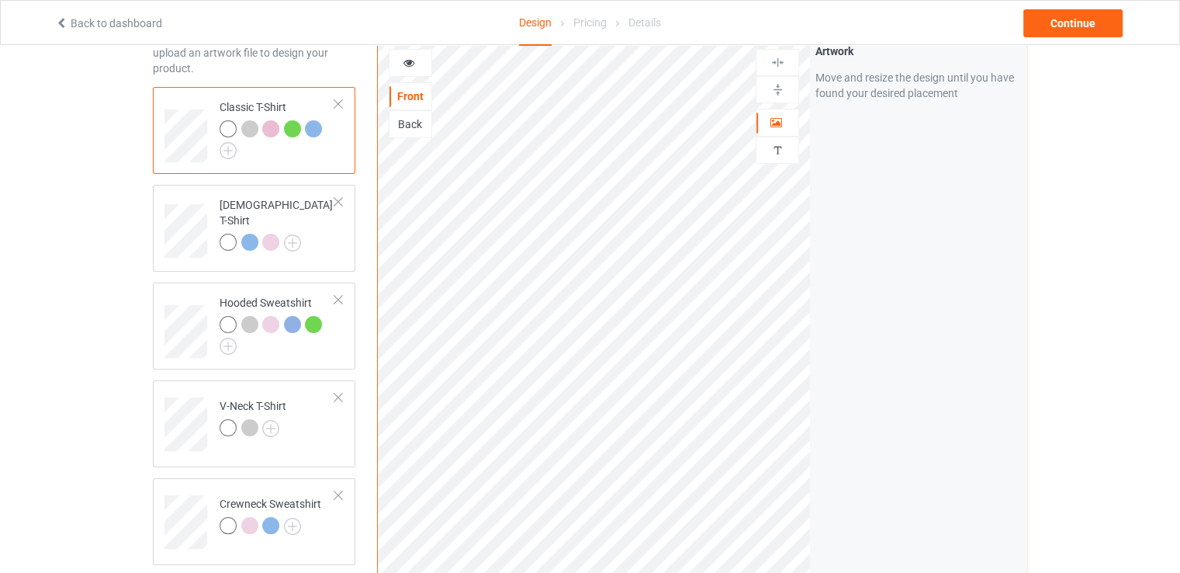
scroll to position [233, 0]
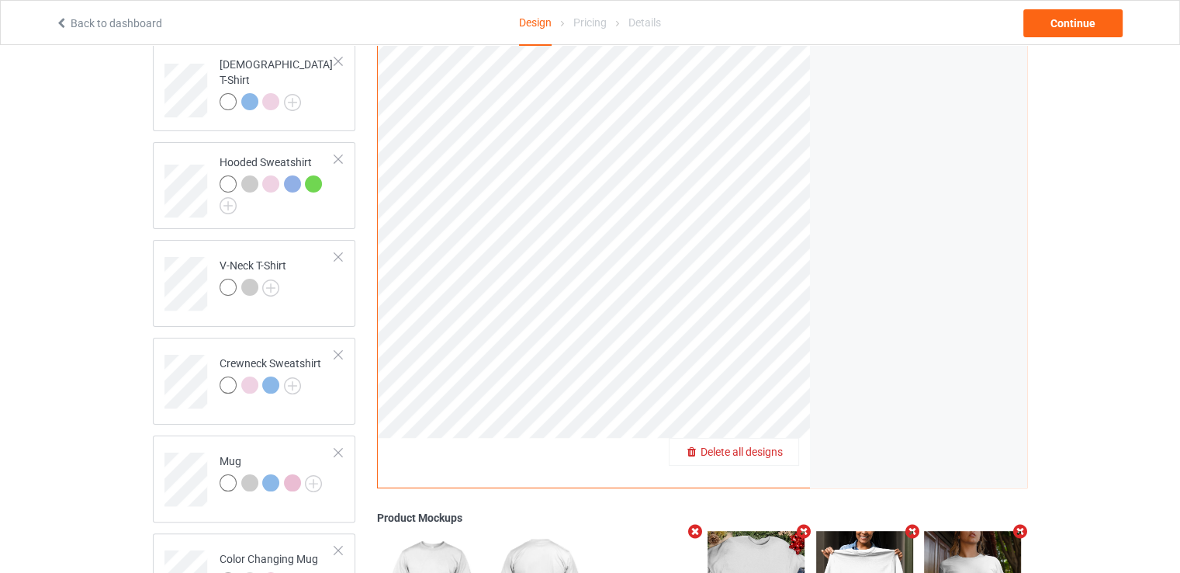
click at [778, 452] on span "Delete all designs" at bounding box center [742, 451] width 82 height 12
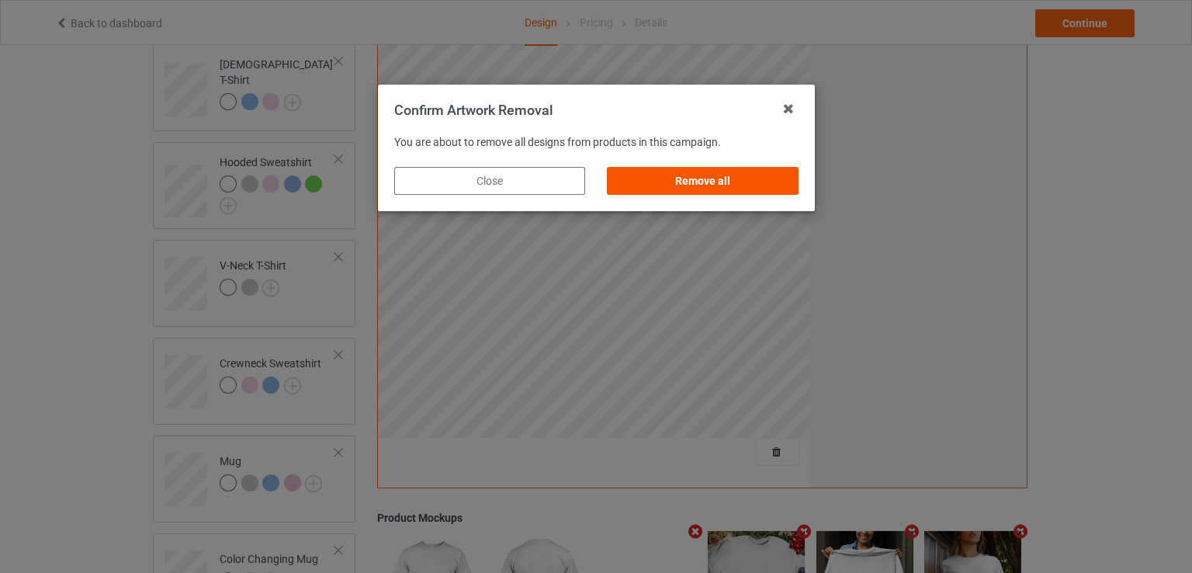
click at [739, 175] on div "Remove all" at bounding box center [702, 181] width 191 height 28
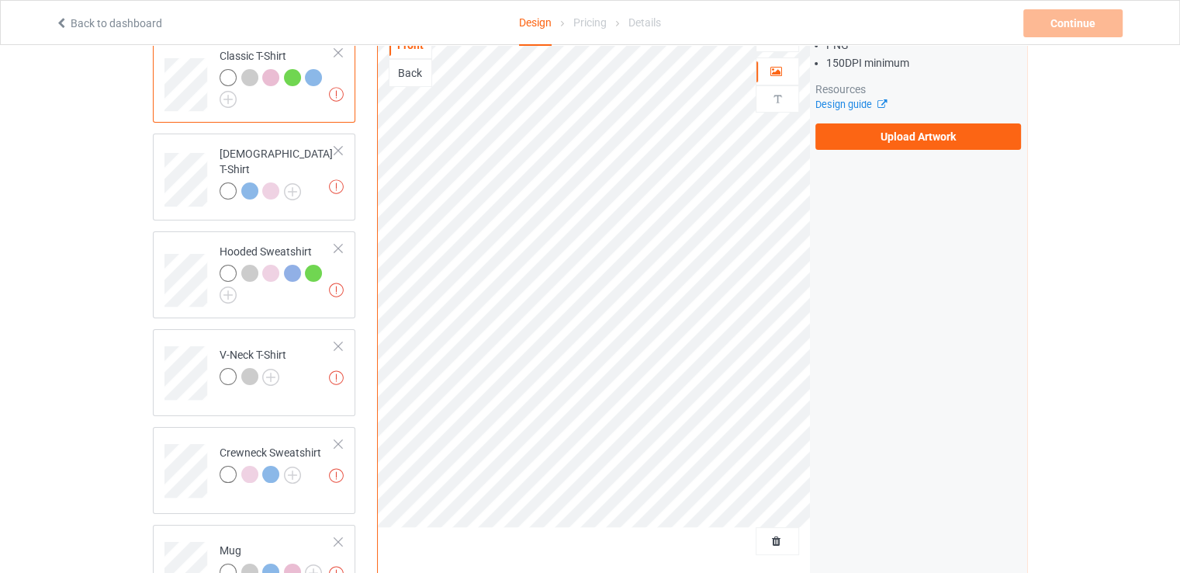
scroll to position [78, 0]
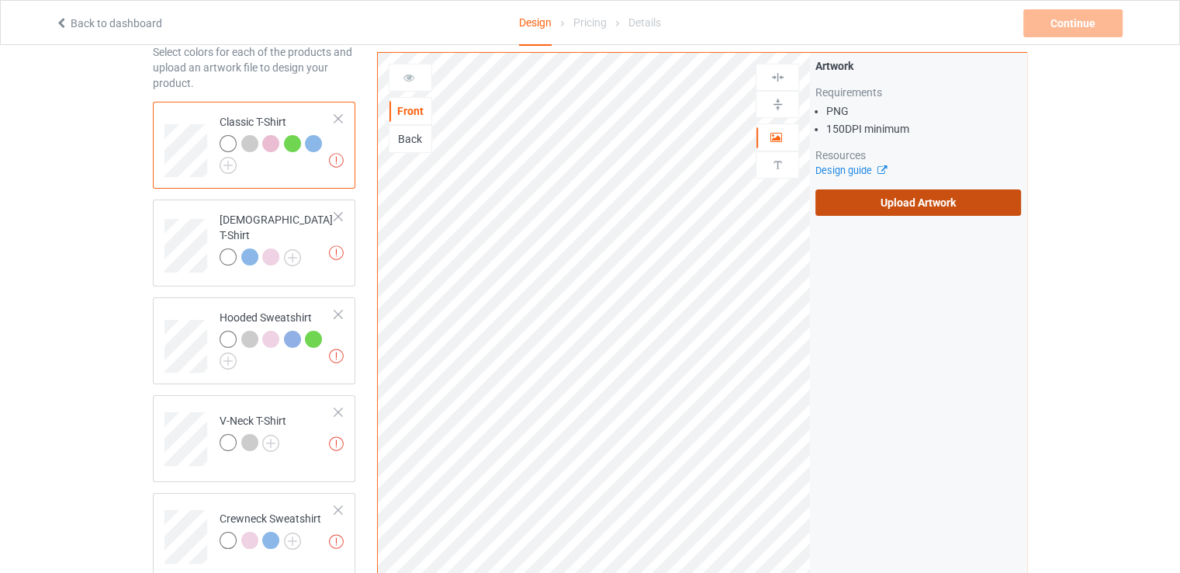
click at [898, 209] on label "Upload Artwork" at bounding box center [918, 202] width 206 height 26
click at [0, 0] on input "Upload Artwork" at bounding box center [0, 0] width 0 height 0
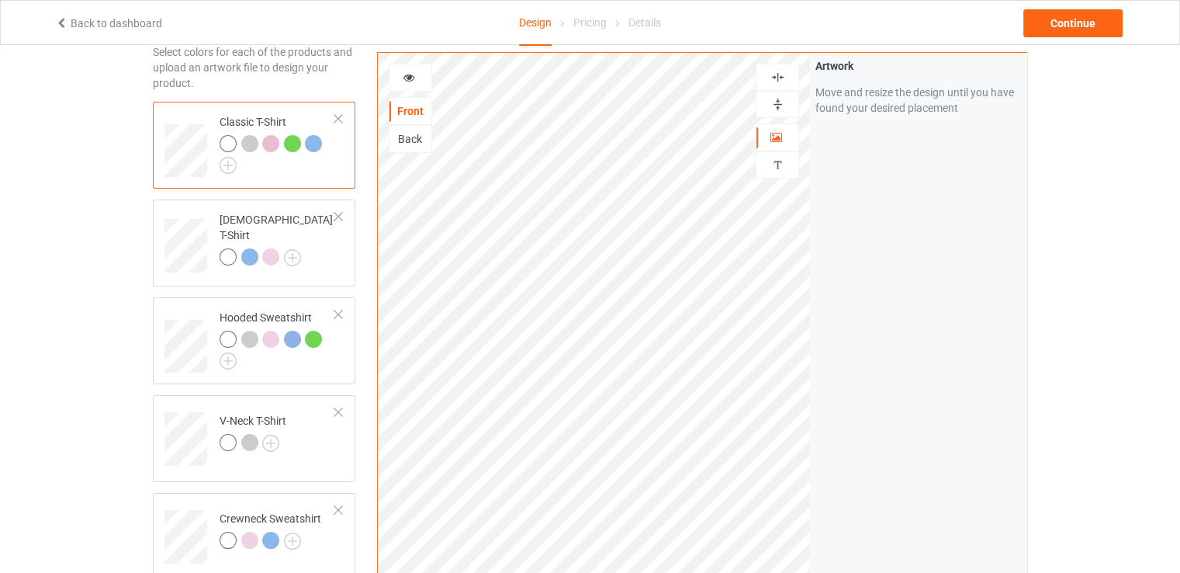
click at [777, 68] on div at bounding box center [777, 77] width 43 height 27
click at [1068, 26] on div "Continue" at bounding box center [1072, 23] width 99 height 28
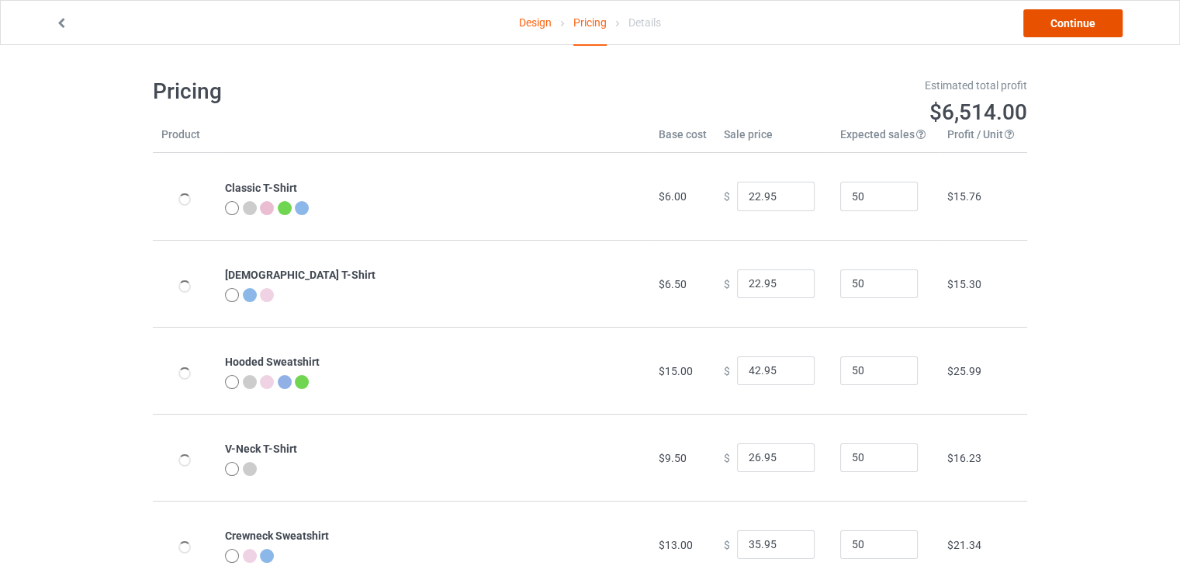
click at [1069, 26] on link "Continue" at bounding box center [1072, 23] width 99 height 28
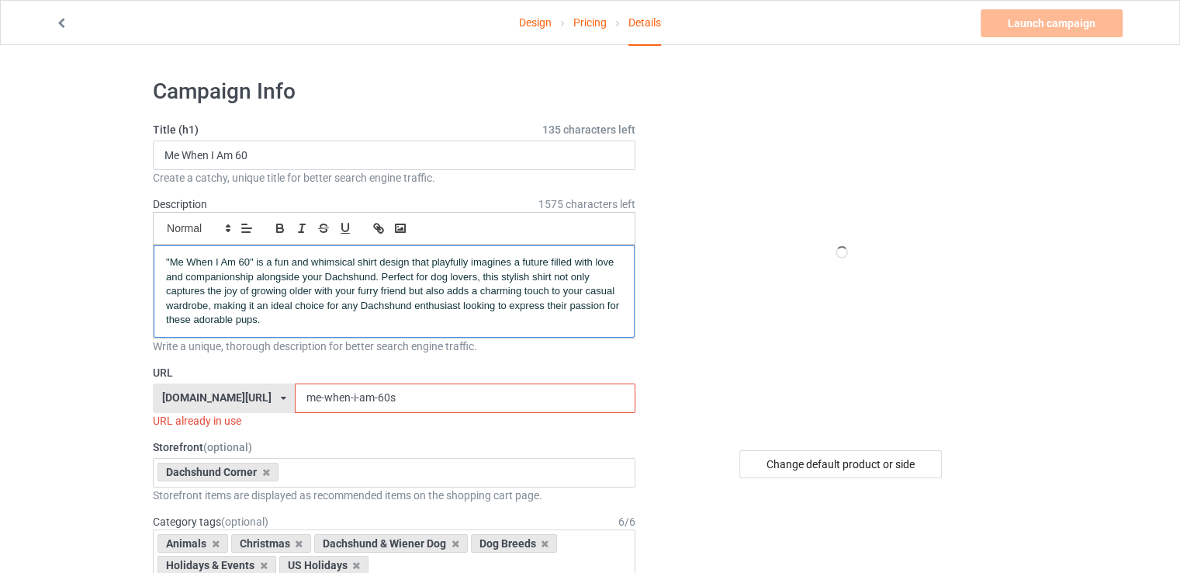
click at [355, 275] on span ""Me When I Am 60" is a fun and whimsical shirt design that playfully imagines a…" at bounding box center [394, 290] width 456 height 69
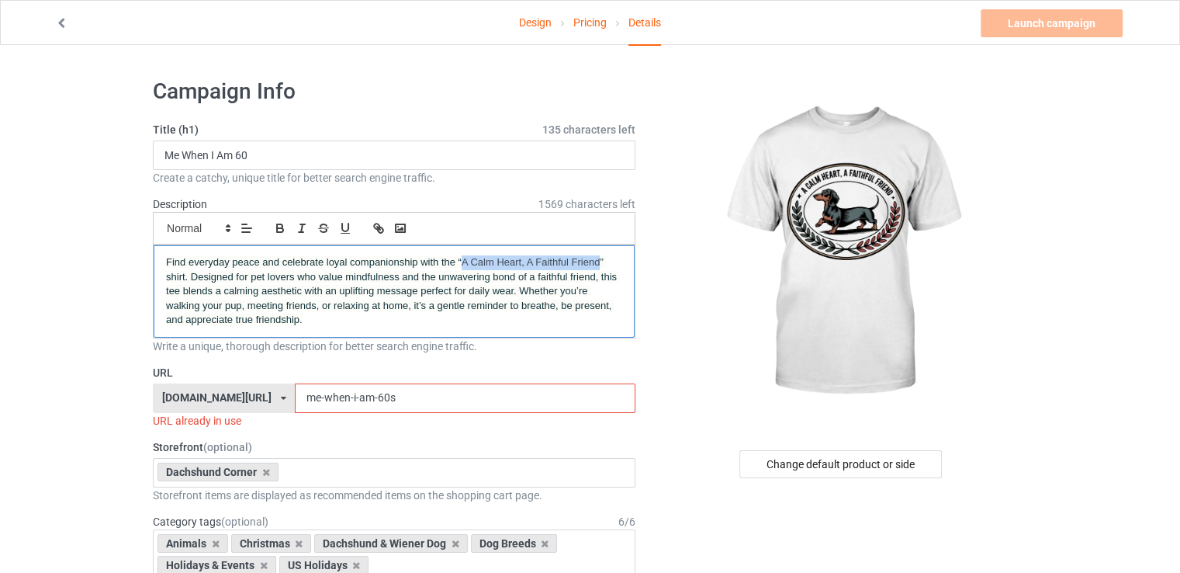
drag, startPoint x: 462, startPoint y: 265, endPoint x: 597, endPoint y: 259, distance: 135.1
click at [597, 259] on span "Find everyday peace and celebrate loyal companionship with the “A Calm Heart, A…" at bounding box center [393, 290] width 454 height 69
copy span "A Calm Heart, A Faithful Friend"
click at [449, 157] on input "Me When I Am 60" at bounding box center [394, 154] width 483 height 29
paste input "A Calm Heart, A Faithful Friend"
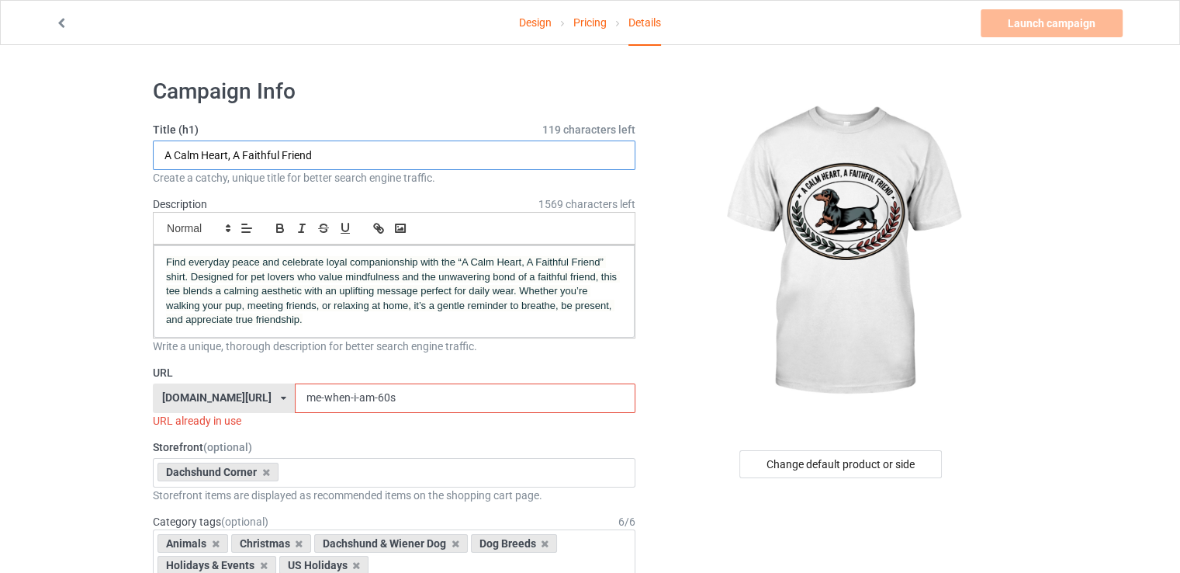
type input "A Calm Heart, A Faithful Friend"
drag, startPoint x: 382, startPoint y: 388, endPoint x: 265, endPoint y: 398, distance: 116.8
click at [295, 398] on input "me-when-i-am-60s" at bounding box center [465, 397] width 340 height 29
paste input "A Calm Heart, A Faithful Friend"
drag, startPoint x: 278, startPoint y: 399, endPoint x: 261, endPoint y: 401, distance: 17.2
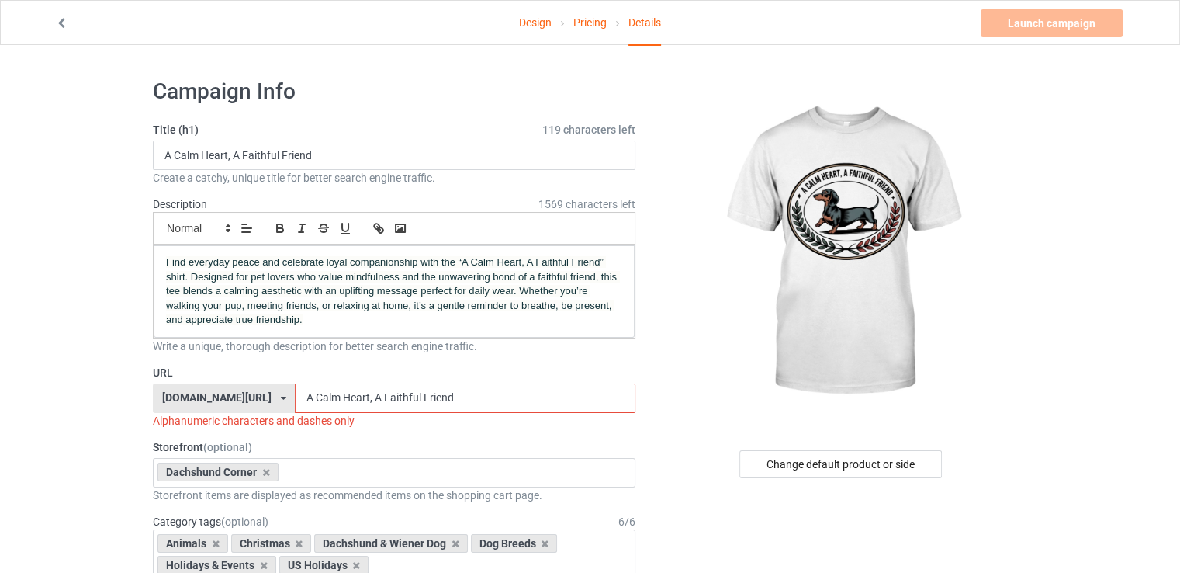
click at [295, 401] on input "A Calm Heart, A Faithful Friend" at bounding box center [465, 397] width 340 height 29
drag, startPoint x: 306, startPoint y: 400, endPoint x: 295, endPoint y: 399, distance: 10.9
click at [295, 399] on input "a-calm Heart, A Faithful Friend" at bounding box center [465, 397] width 340 height 29
drag, startPoint x: 343, startPoint y: 395, endPoint x: 321, endPoint y: 399, distance: 22.1
click at [321, 399] on input "a-calm-heart, A Faithful Friend" at bounding box center [465, 397] width 340 height 29
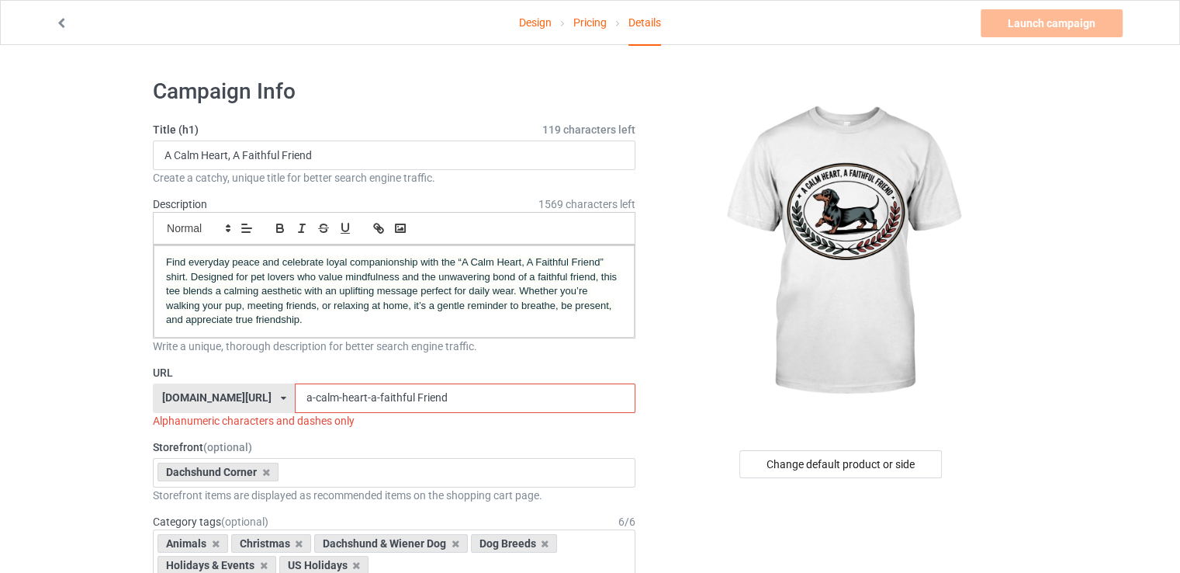
drag, startPoint x: 376, startPoint y: 396, endPoint x: 368, endPoint y: 396, distance: 8.6
click at [368, 396] on input "a-calm-heart-a-faithful Friend" at bounding box center [465, 397] width 340 height 29
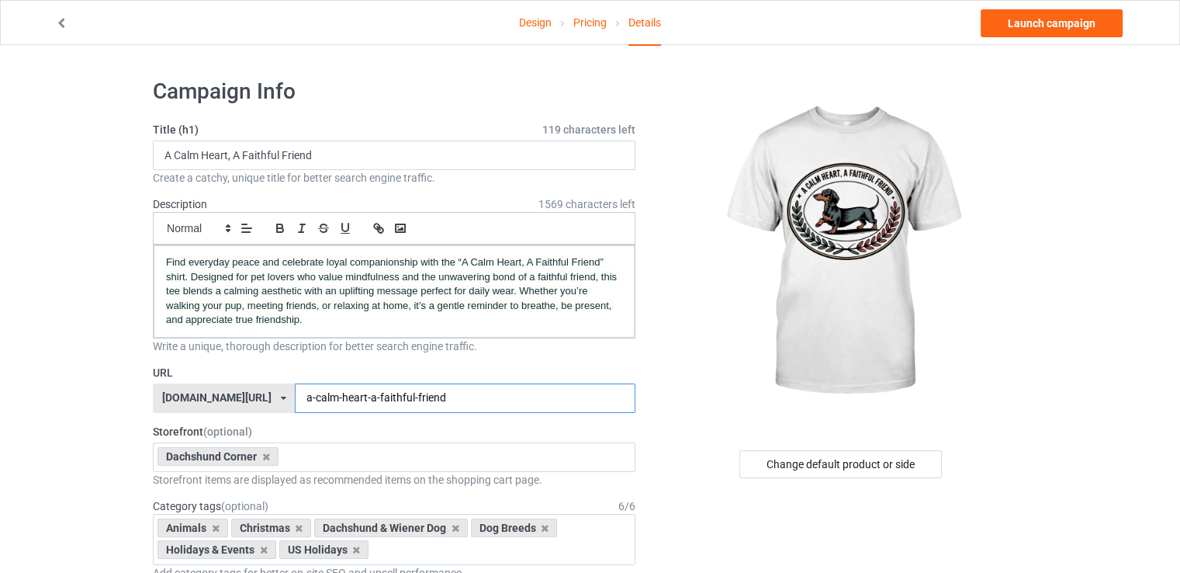
drag, startPoint x: 418, startPoint y: 392, endPoint x: 237, endPoint y: 396, distance: 181.6
click at [237, 396] on div "[DOMAIN_NAME][URL] [DOMAIN_NAME][URL] 587d0d41cee36fd012c64a69 a-calm-heart-a-f…" at bounding box center [394, 397] width 483 height 29
type input "a-calm-heart-a-faithful-friend"
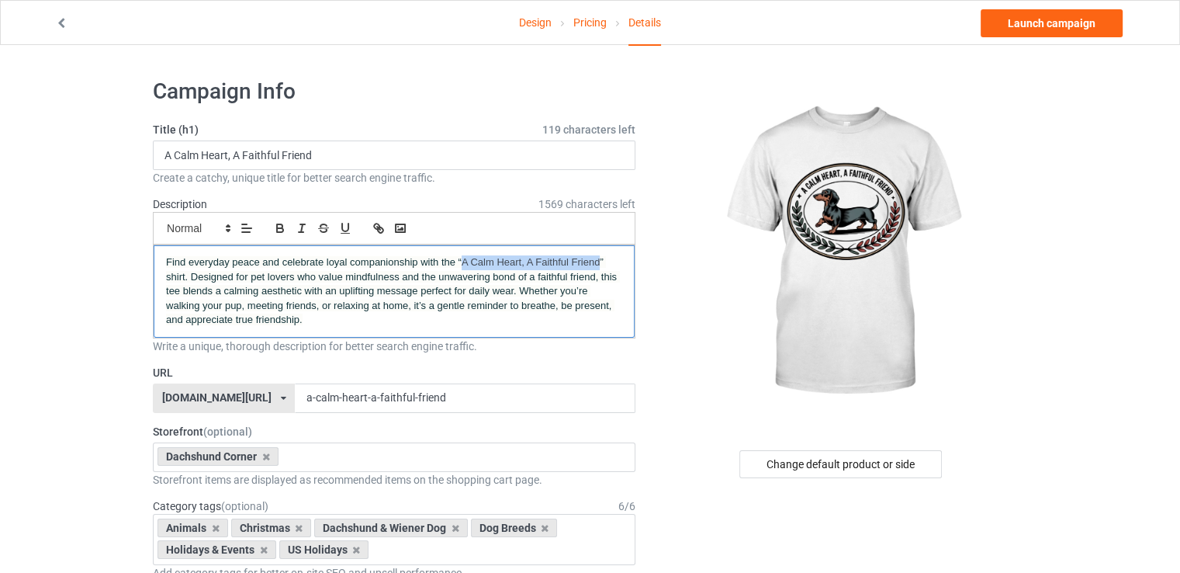
drag, startPoint x: 462, startPoint y: 261, endPoint x: 600, endPoint y: 264, distance: 138.1
click at [600, 264] on span "Find everyday peace and celebrate loyal companionship with the “A Calm Heart, A…" at bounding box center [393, 290] width 454 height 69
click at [282, 228] on icon "button" at bounding box center [280, 230] width 6 height 4
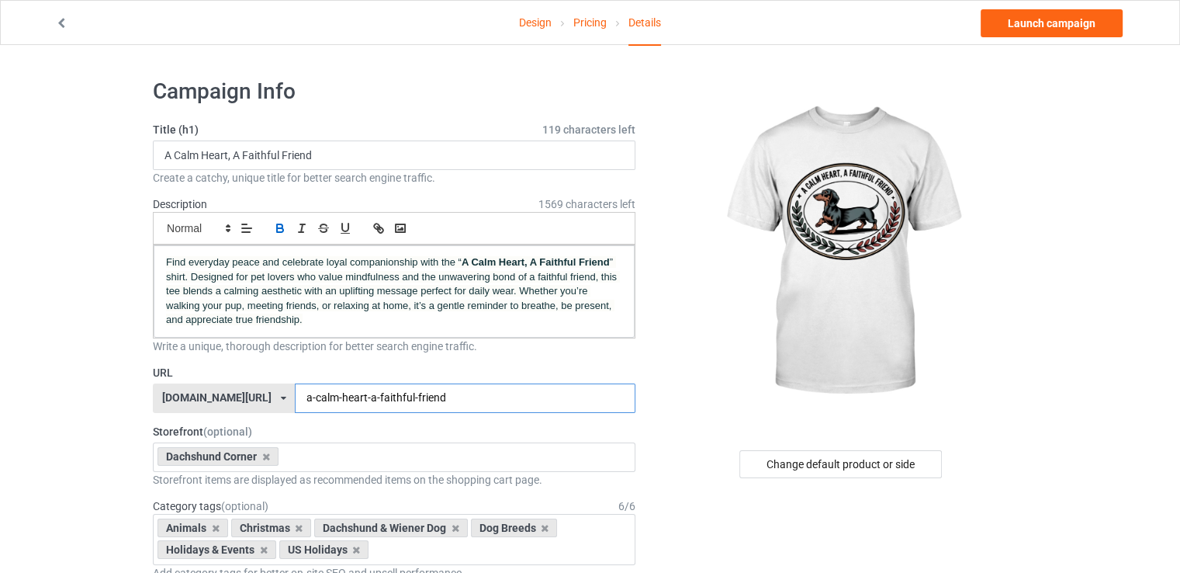
click at [405, 400] on input "a-calm-heart-a-faithful-friend" at bounding box center [465, 397] width 340 height 29
click at [344, 273] on span "” shirt. Designed for pet lovers who value mindfulness and the unwavering bond …" at bounding box center [393, 290] width 454 height 69
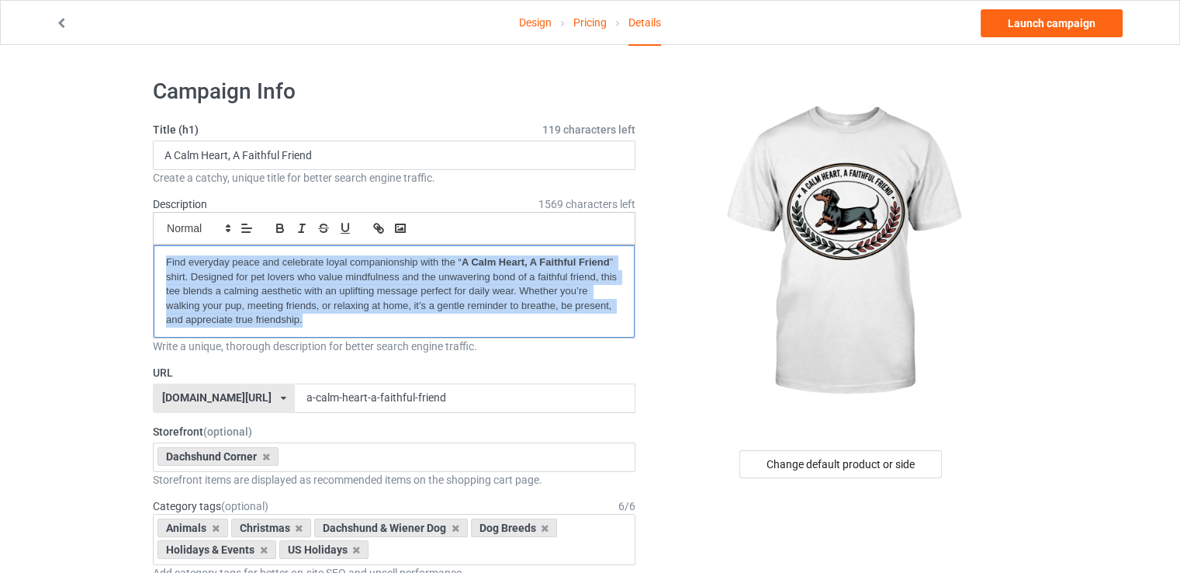
copy p "Find everyday peace and celebrate loyal companionship with the “ A Calm Heart, …"
click at [1005, 20] on link "Launch campaign" at bounding box center [1052, 23] width 142 height 28
